Goal: Transaction & Acquisition: Purchase product/service

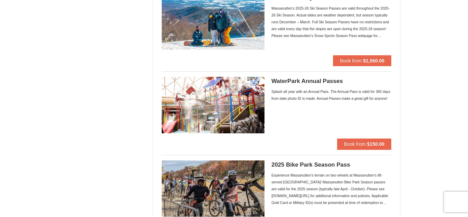
scroll to position [498, 0]
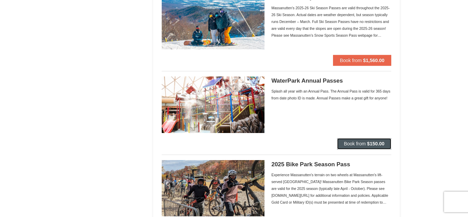
click at [350, 142] on span "Book from" at bounding box center [355, 143] width 22 height 5
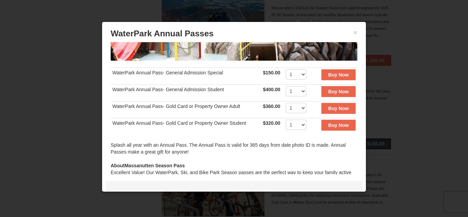
scroll to position [120, 0]
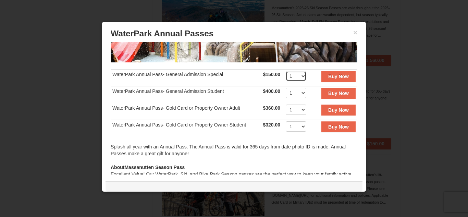
click at [302, 79] on select "1 2 3 4 5 6 7 8 9 10 11 12 13 14 15 16 17 18 19 20 21 22 23 24 25 26 27 28 29 3…" at bounding box center [296, 76] width 21 height 10
select select "3"
click at [286, 71] on select "1 2 3 4 5 6 7 8 9 10 11 12 13 14 15 16 17 18 19 20 21 22 23 24 25 26 27 28 29 3…" at bounding box center [296, 76] width 21 height 10
click at [328, 74] on strong "Buy Now" at bounding box center [338, 76] width 21 height 5
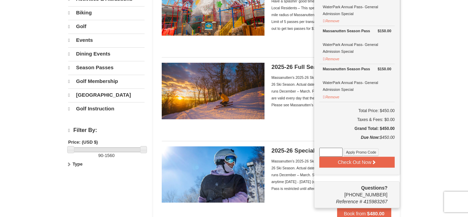
scroll to position [96, 0]
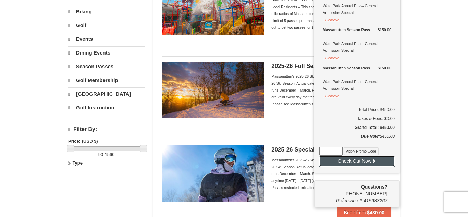
click at [331, 158] on button "Check Out Now" at bounding box center [356, 160] width 75 height 11
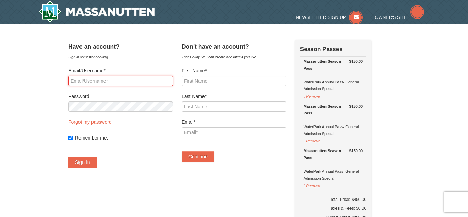
click at [102, 79] on input "Email/Username*" at bounding box center [120, 81] width 105 height 10
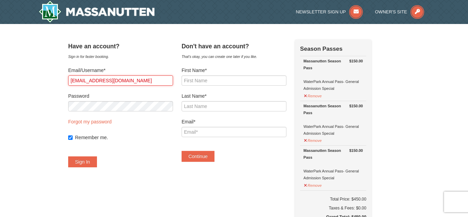
type input "sarahkeyser321@gmail.com"
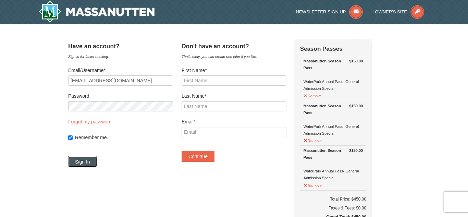
click at [80, 161] on button "Sign In" at bounding box center [82, 161] width 29 height 11
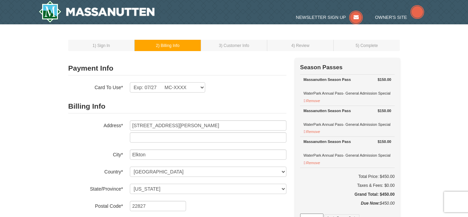
select select "VA"
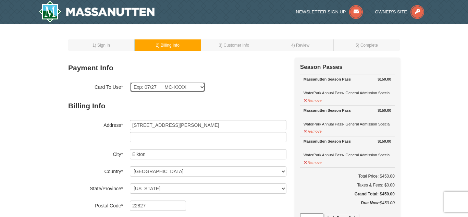
click at [202, 86] on select "Exp: 07/27 MC-XXXX New Card" at bounding box center [167, 87] width 75 height 10
select select
click at [130, 82] on select "Exp: 07/27 MC-XXXX New Card" at bounding box center [167, 87] width 75 height 10
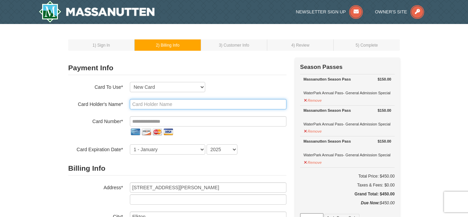
click at [155, 104] on input "text" at bounding box center [208, 104] width 156 height 10
click at [147, 104] on input "Sarah Keyser" at bounding box center [208, 104] width 156 height 10
type input "Sarah Elizabeth Keyser"
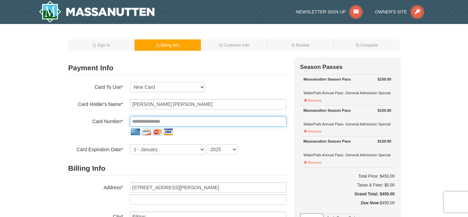
click at [136, 118] on input "tel" at bounding box center [208, 121] width 156 height 10
type input "**********"
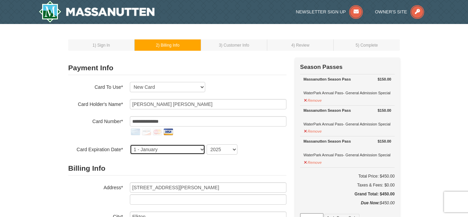
click at [156, 152] on select "1 - January 2 - February 3 - March 4 - April 5 - May 6 - June 7 - July 8 - Augu…" at bounding box center [167, 149] width 75 height 10
select select "7"
click at [130, 144] on select "1 - January 2 - February 3 - March 4 - April 5 - May 6 - June 7 - July 8 - Augu…" at bounding box center [167, 149] width 75 height 10
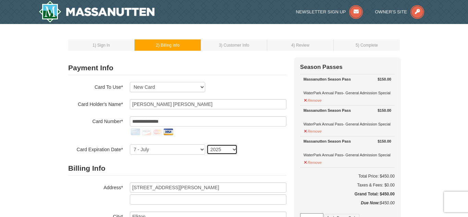
click at [229, 151] on select "2025 2026 2027 2028 2029 2030 2031 2032 2033 2034" at bounding box center [221, 149] width 31 height 10
select select "2028"
click at [206, 144] on select "2025 2026 2027 2028 2029 2030 2031 2032 2033 2034" at bounding box center [221, 149] width 31 height 10
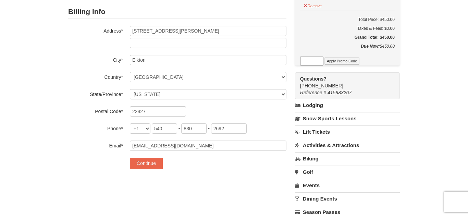
scroll to position [157, 0]
click at [160, 161] on button "Continue" at bounding box center [146, 162] width 33 height 11
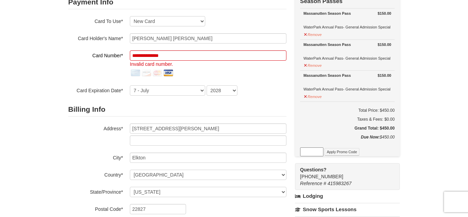
scroll to position [64, 0]
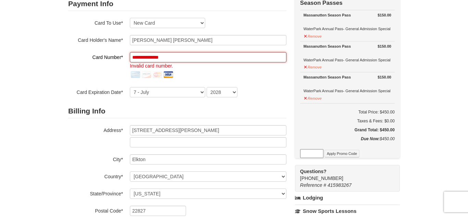
click at [192, 60] on input "**********" at bounding box center [208, 57] width 156 height 10
click at [154, 57] on input "**********" at bounding box center [208, 57] width 156 height 10
click at [165, 58] on input "**********" at bounding box center [208, 57] width 156 height 10
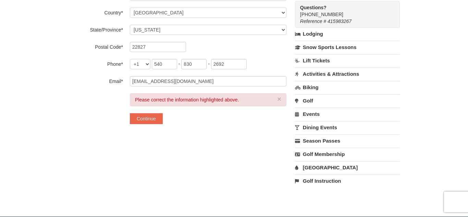
scroll to position [231, 0]
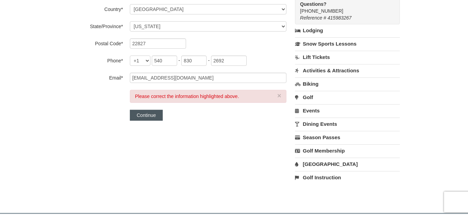
type input "**********"
click at [159, 117] on button "Continue" at bounding box center [146, 115] width 33 height 11
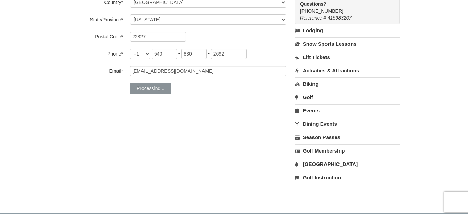
scroll to position [224, 0]
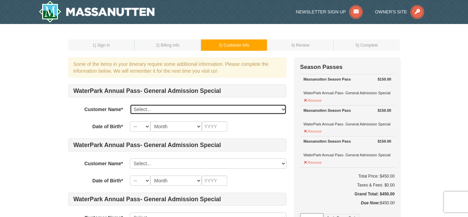
click at [274, 109] on select "Select... Sarah Keyser Add New..." at bounding box center [208, 109] width 156 height 10
select select "27468550"
click at [130, 104] on select "Select... Sarah Keyser Add New..." at bounding box center [208, 109] width 156 height 10
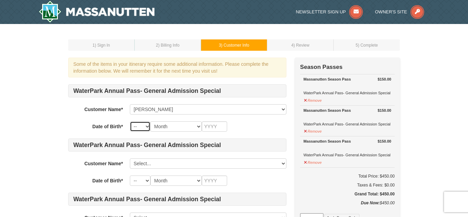
click at [138, 123] on select "-- 01 02 03 04 05 06 07 08 09 10 11 12 13 14 15 16 17 18 19 20 21 22 23 24 25 2…" at bounding box center [140, 126] width 21 height 10
select select "06"
click at [130, 121] on select "-- 01 02 03 04 05 06 07 08 09 10 11 12 13 14 15 16 17 18 19 20 21 22 23 24 25 2…" at bounding box center [140, 126] width 21 height 10
click at [183, 126] on select "Month January February March April May June July August September October Novem…" at bounding box center [175, 126] width 51 height 10
select select "06"
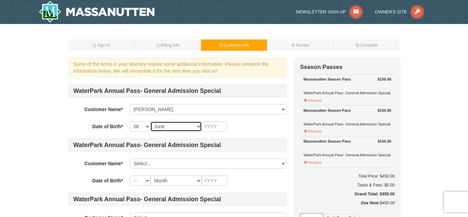
click at [150, 121] on select "Month January February March April May June July August September October Novem…" at bounding box center [175, 126] width 51 height 10
click at [136, 125] on select "-- 01 02 03 04 05 06 07 08 09 10 11 12 13 14 15 16 17 18 19 20 21 22 23 24 25 2…" at bounding box center [140, 126] width 21 height 10
select select "22"
click at [130, 121] on select "-- 01 02 03 04 05 06 07 08 09 10 11 12 13 14 15 16 17 18 19 20 21 22 23 24 25 2…" at bounding box center [140, 126] width 21 height 10
click at [210, 126] on input "text" at bounding box center [214, 126] width 25 height 10
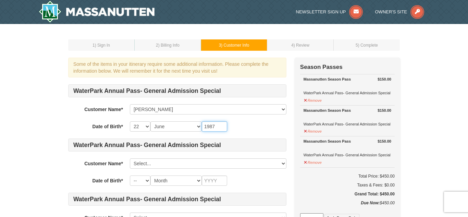
type input "1987"
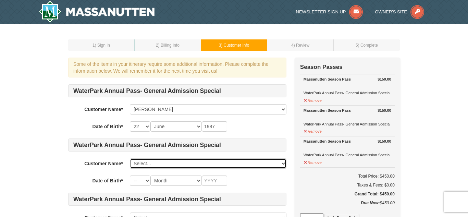
click at [168, 161] on select "Select... Sarah Keyser Add New..." at bounding box center [208, 163] width 156 height 10
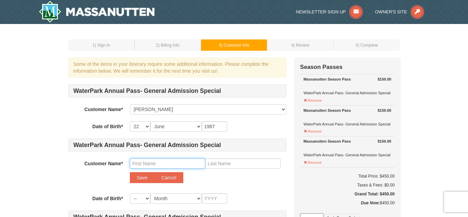
click at [159, 162] on input "text" at bounding box center [167, 163] width 75 height 10
type input "Brody"
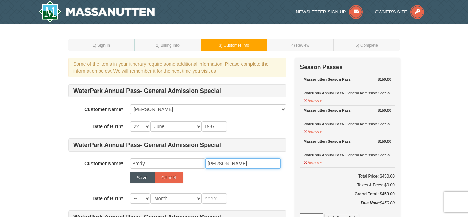
type input "Keyser"
click at [147, 178] on button "Save" at bounding box center [142, 177] width 25 height 11
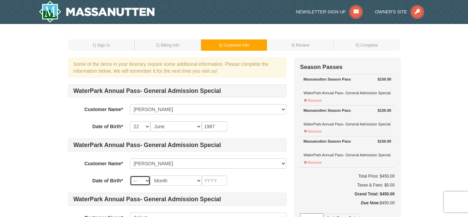
click at [142, 181] on select "-- 01 02 03 04 05 06 07 08 09 10 11 12 13 14 15 16 17 18 19 20 21 22 23 24 25 2…" at bounding box center [140, 180] width 21 height 10
select select "21"
click at [130, 175] on select "-- 01 02 03 04 05 06 07 08 09 10 11 12 13 14 15 16 17 18 19 20 21 22 23 24 25 2…" at bounding box center [140, 180] width 21 height 10
click at [160, 179] on select "Month January February March April May June July August September October Novem…" at bounding box center [175, 180] width 51 height 10
select select "03"
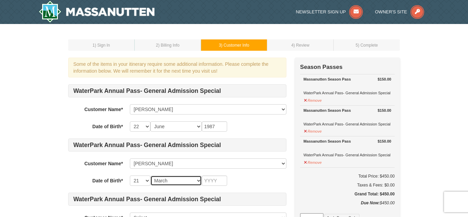
click at [150, 175] on select "Month January February March April May June July August September October Novem…" at bounding box center [175, 180] width 51 height 10
click at [213, 182] on input "text" at bounding box center [214, 180] width 25 height 10
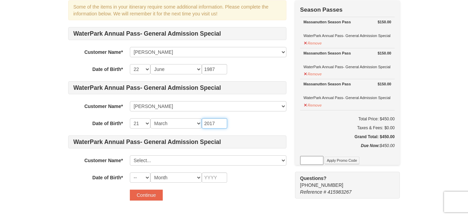
scroll to position [59, 0]
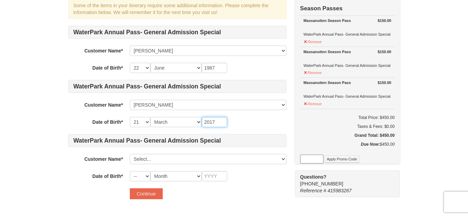
type input "2017"
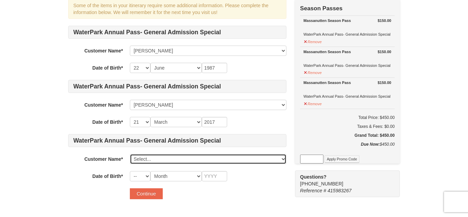
click at [165, 159] on select "Select... Sarah Keyser Brody Keyser Add New..." at bounding box center [208, 159] width 156 height 10
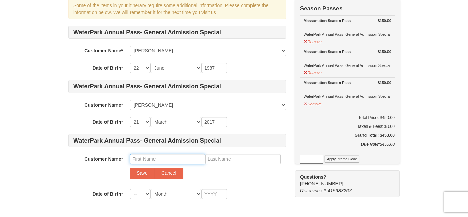
click at [148, 162] on input "text" at bounding box center [167, 159] width 75 height 10
type input "Lee"
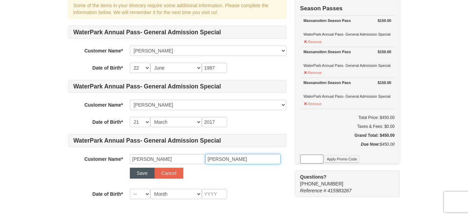
type input "Keyser"
click at [137, 174] on button "Save" at bounding box center [142, 172] width 25 height 11
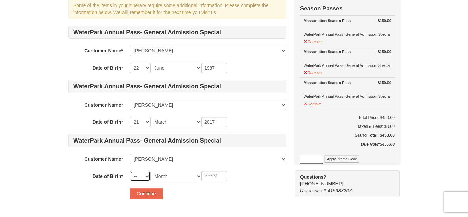
click at [140, 176] on select "-- 01 02 03 04 05 06 07 08 09 10 11 12 13 14 15 16 17 18 19 20 21 22 23 24 25 2…" at bounding box center [140, 176] width 21 height 10
select select "10"
click at [130, 171] on select "-- 01 02 03 04 05 06 07 08 09 10 11 12 13 14 15 16 17 18 19 20 21 22 23 24 25 2…" at bounding box center [140, 176] width 21 height 10
click at [164, 173] on select "Month January February March April May June July August September October Novem…" at bounding box center [175, 176] width 51 height 10
select select "12"
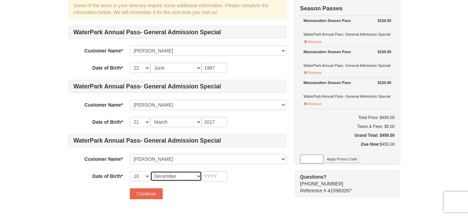
click at [150, 171] on select "Month January February March April May June July August September October Novem…" at bounding box center [175, 176] width 51 height 10
click at [219, 179] on input "text" at bounding box center [214, 176] width 25 height 10
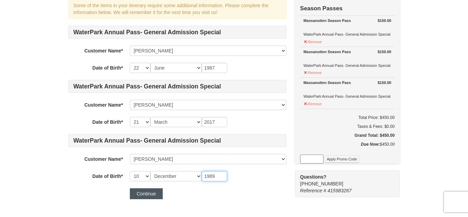
type input "1989"
click at [143, 192] on button "Continue" at bounding box center [146, 193] width 33 height 11
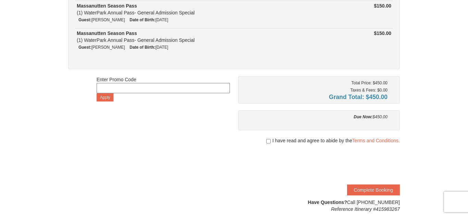
scroll to position [106, 0]
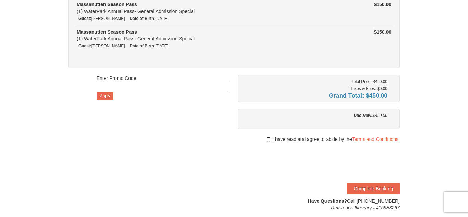
click at [266, 139] on input "checkbox" at bounding box center [268, 139] width 4 height 5
checkbox input "true"
click at [358, 187] on button "Complete Booking" at bounding box center [373, 188] width 53 height 11
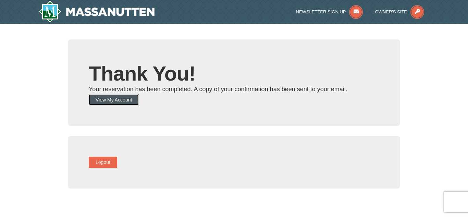
click at [139, 99] on button "View My Account" at bounding box center [114, 99] width 50 height 11
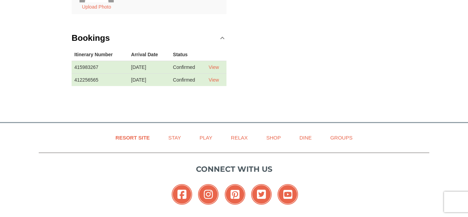
scroll to position [284, 0]
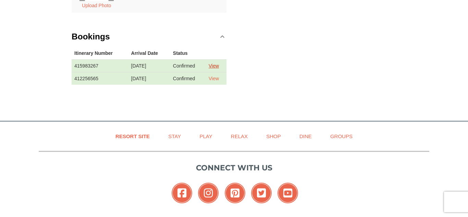
click at [217, 67] on link "View" at bounding box center [214, 65] width 10 height 5
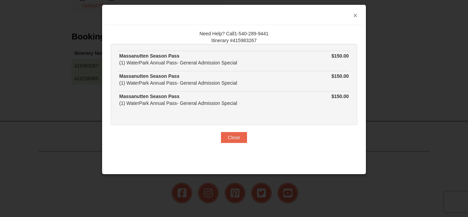
click at [354, 16] on button "×" at bounding box center [355, 15] width 4 height 7
